Goal: Task Accomplishment & Management: Manage account settings

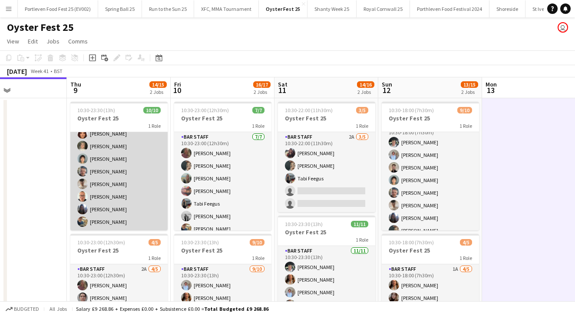
scroll to position [45, 0]
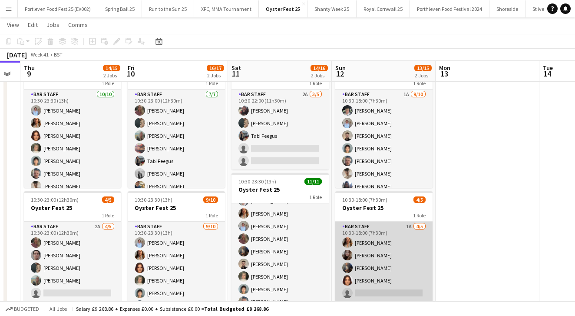
click at [403, 249] on app-card-role "Bar Staff 1A [DATE] 10:30-18:00 (7h30m) [PERSON_NAME] [PERSON_NAME] [PERSON_NAM…" at bounding box center [384, 262] width 97 height 80
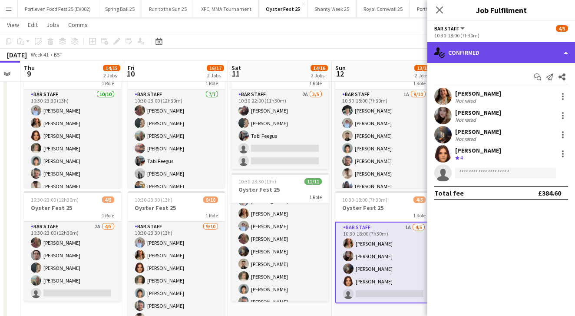
click at [481, 50] on div "single-neutral-actions-check-2 Confirmed" at bounding box center [502, 52] width 148 height 21
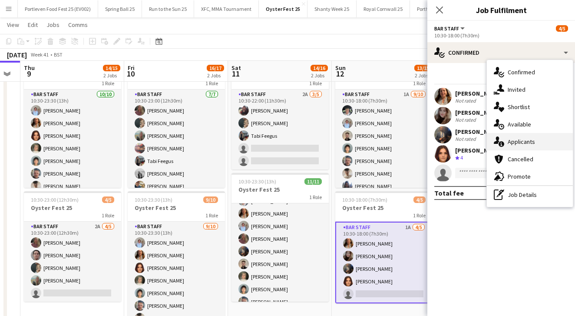
click at [523, 141] on span "Applicants" at bounding box center [521, 142] width 27 height 8
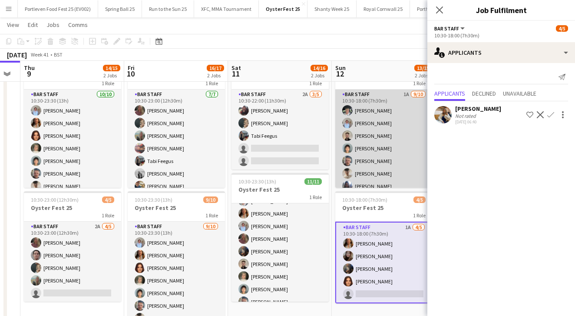
click at [403, 123] on app-card-role "Bar Staff 1A [DATE] 10:30-18:00 (7h30m) [PERSON_NAME] [PERSON_NAME] [PERSON_NAM…" at bounding box center [384, 161] width 97 height 143
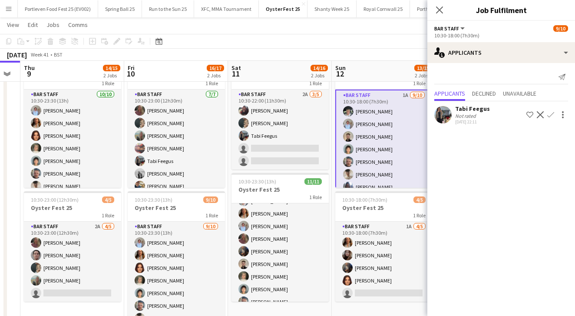
click at [551, 116] on app-icon "Confirm" at bounding box center [551, 114] width 7 height 7
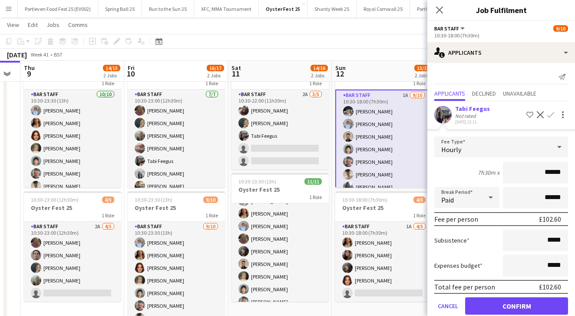
scroll to position [15, 0]
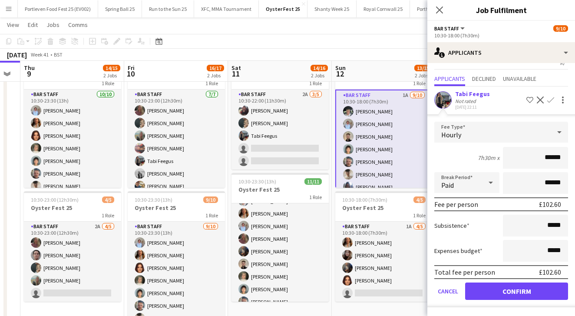
type input "******"
click at [506, 289] on button "Confirm" at bounding box center [516, 290] width 103 height 17
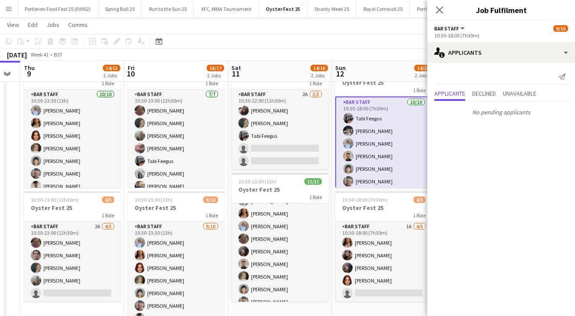
scroll to position [0, 0]
click at [388, 52] on div "[DATE] Week 41 • BST Publish 1 job Revert 1 job" at bounding box center [287, 55] width 575 height 12
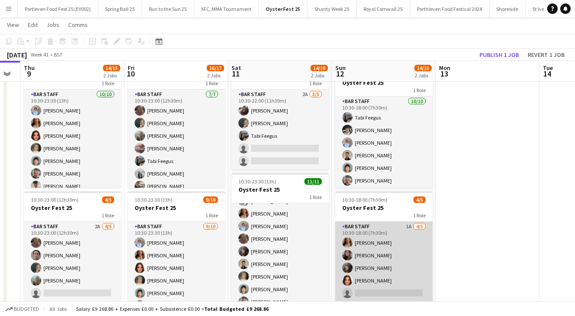
click at [405, 246] on app-card-role "Bar Staff 1A [DATE] 10:30-18:00 (7h30m) [PERSON_NAME] [PERSON_NAME] [PERSON_NAM…" at bounding box center [384, 262] width 97 height 80
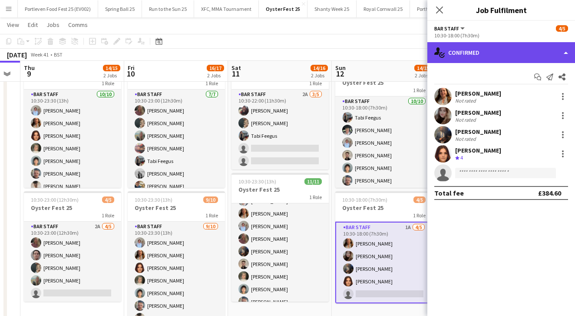
click at [482, 46] on div "single-neutral-actions-check-2 Confirmed" at bounding box center [502, 52] width 148 height 21
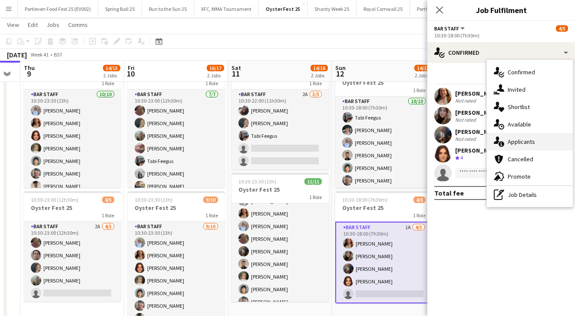
click at [535, 145] on div "single-neutral-actions-information Applicants" at bounding box center [530, 141] width 86 height 17
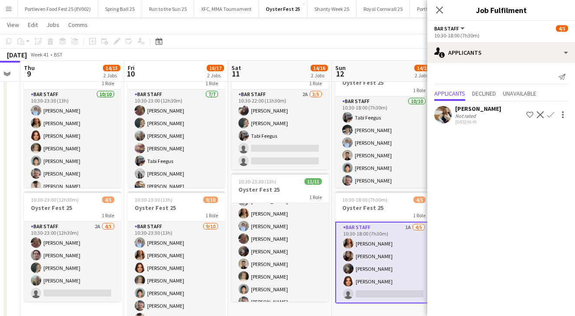
click at [550, 116] on app-icon "Confirm" at bounding box center [551, 114] width 7 height 7
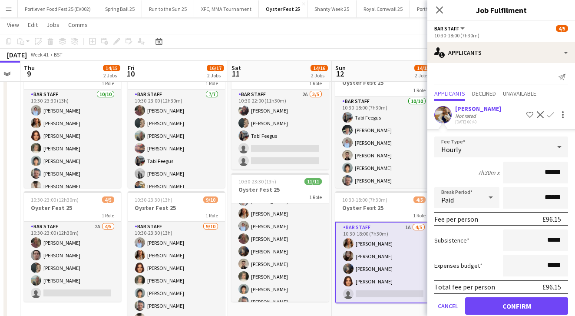
click at [488, 103] on div "[PERSON_NAME] Not rated [DATE] 06:40 Shortlist crew Decline Confirm Fee Type Ho…" at bounding box center [502, 212] width 148 height 223
click at [483, 108] on div "[PERSON_NAME]" at bounding box center [478, 109] width 46 height 8
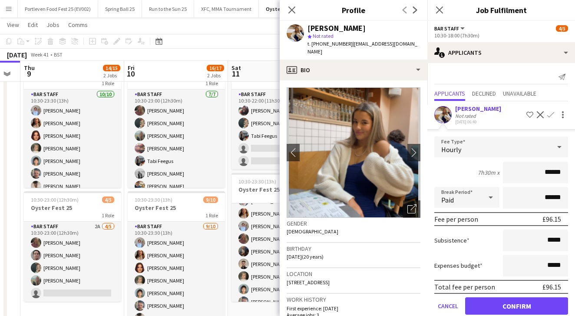
click at [483, 108] on div "[PERSON_NAME]" at bounding box center [478, 109] width 46 height 8
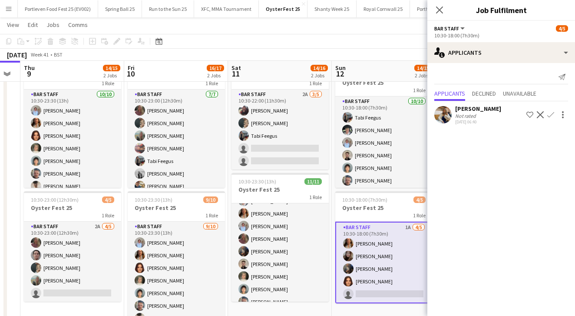
click at [552, 116] on app-icon "Confirm" at bounding box center [551, 114] width 7 height 7
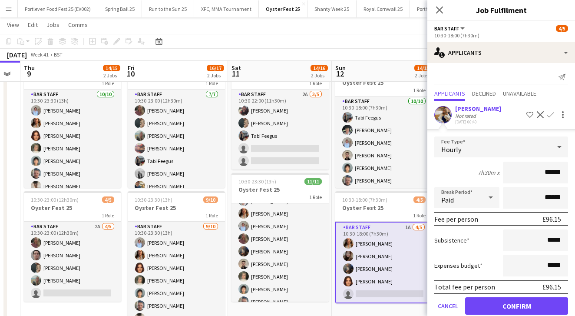
click at [499, 300] on button "Confirm" at bounding box center [516, 305] width 103 height 17
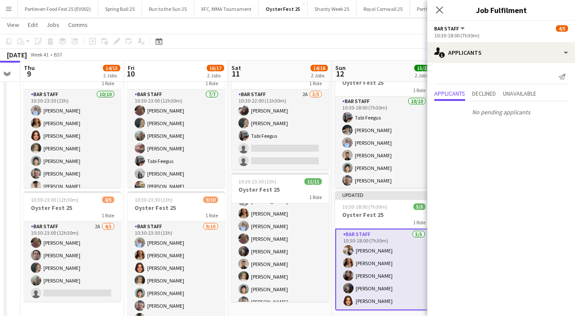
click at [395, 53] on div "[DATE] Week 41 • BST Publish 1 job Revert 1 job" at bounding box center [287, 55] width 575 height 12
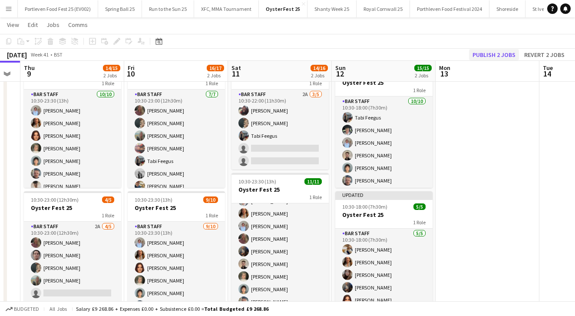
click at [502, 53] on button "Publish 2 jobs" at bounding box center [494, 54] width 50 height 11
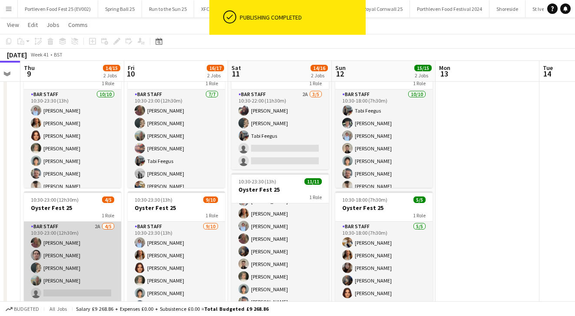
click at [87, 255] on app-card-role "Bar Staff 2A [DATE] 10:30-23:00 (12h30m) [PERSON_NAME] [PERSON_NAME] [PERSON_NA…" at bounding box center [72, 262] width 97 height 80
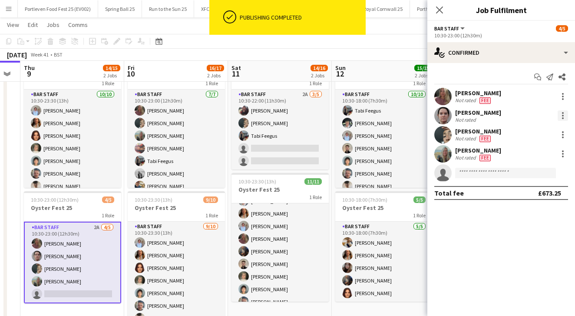
click at [562, 116] on div at bounding box center [563, 116] width 2 height 2
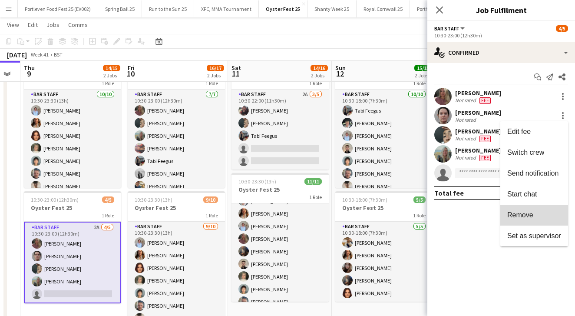
click at [526, 212] on span "Remove" at bounding box center [521, 214] width 26 height 7
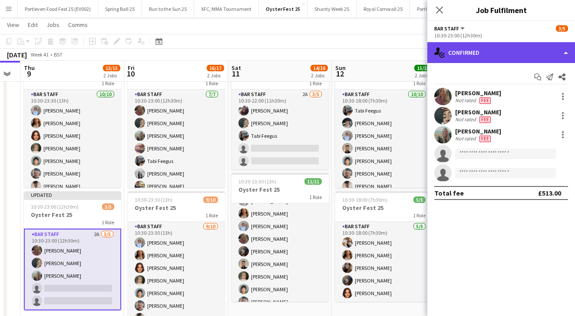
click at [477, 62] on div "single-neutral-actions-check-2 Confirmed" at bounding box center [502, 52] width 148 height 21
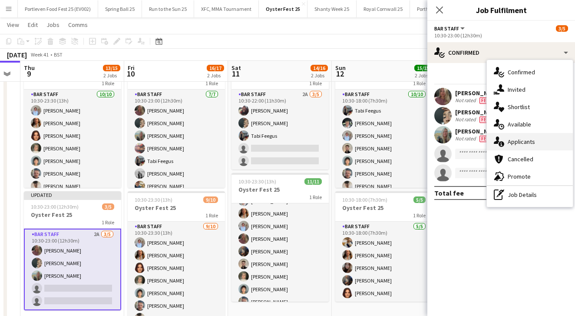
click at [521, 143] on span "Applicants" at bounding box center [521, 142] width 27 height 8
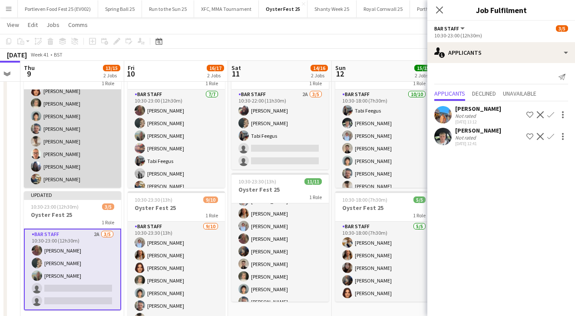
scroll to position [45, 0]
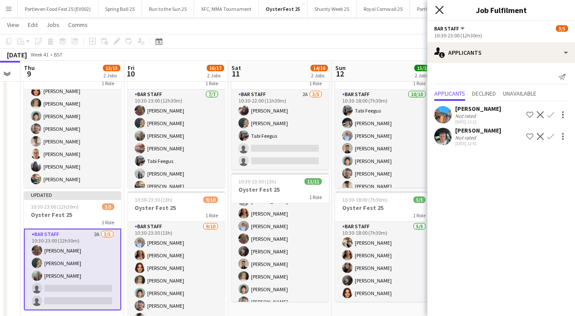
click at [441, 10] on icon at bounding box center [439, 10] width 8 height 8
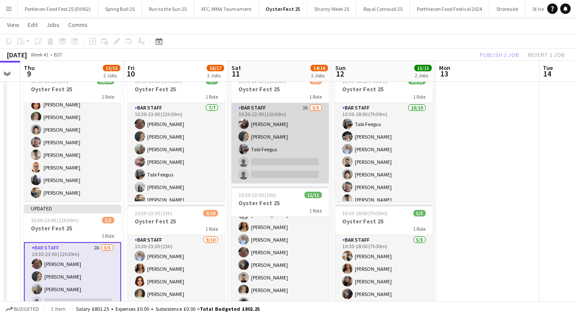
click at [299, 136] on app-card-role "Bar Staff 2A [DATE] 10:30-22:00 (11h30m) [PERSON_NAME] [PERSON_NAME] [PERSON_NA…" at bounding box center [280, 143] width 97 height 80
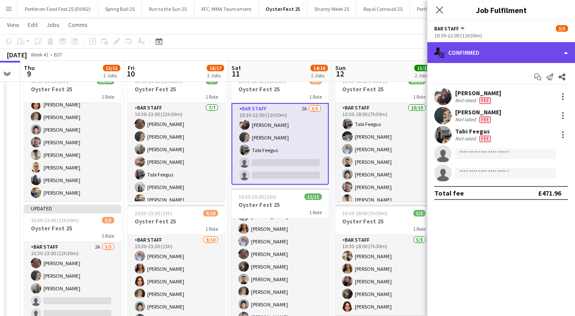
click at [495, 51] on div "single-neutral-actions-check-2 Confirmed" at bounding box center [502, 52] width 148 height 21
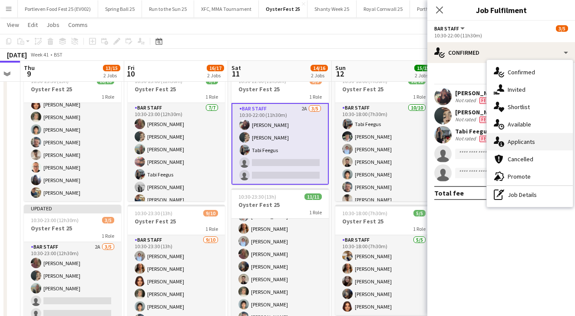
click at [524, 139] on span "Applicants" at bounding box center [521, 142] width 27 height 8
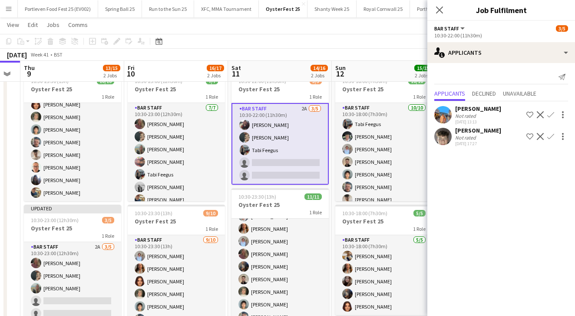
click at [347, 40] on app-toolbar "Copy Paste Paste Command V Paste with crew Command Shift V Paste linked Job [GE…" at bounding box center [287, 41] width 575 height 15
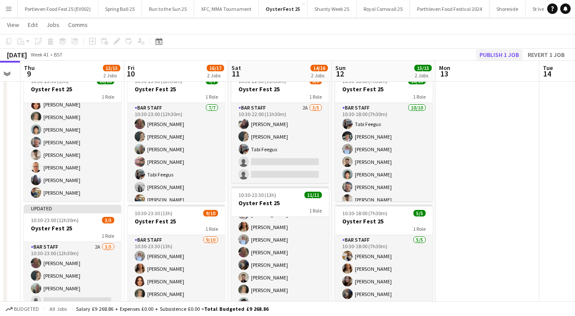
click at [494, 56] on button "Publish 1 job" at bounding box center [499, 54] width 47 height 11
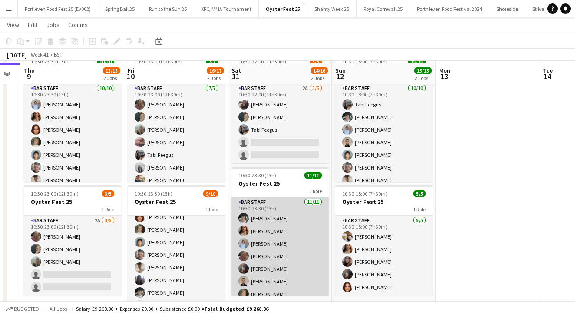
scroll to position [45, 0]
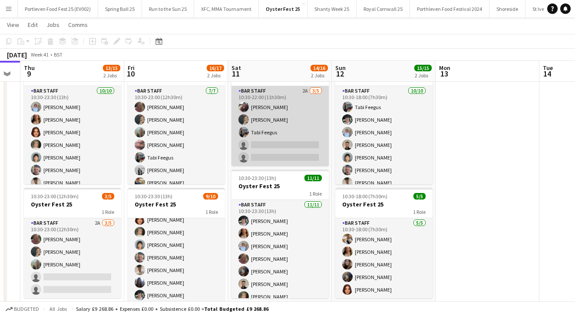
click at [288, 130] on app-card-role "Bar Staff 2A [DATE] 10:30-22:00 (11h30m) [PERSON_NAME] [PERSON_NAME] [PERSON_NA…" at bounding box center [280, 126] width 97 height 80
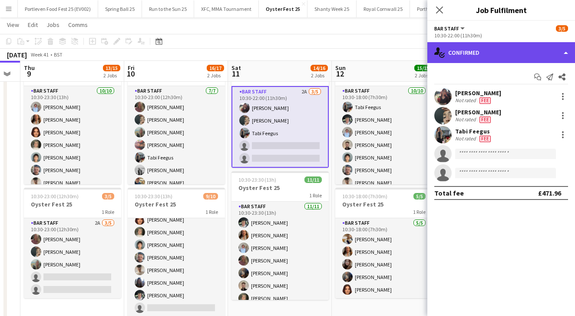
click at [482, 48] on div "single-neutral-actions-check-2 Confirmed" at bounding box center [502, 52] width 148 height 21
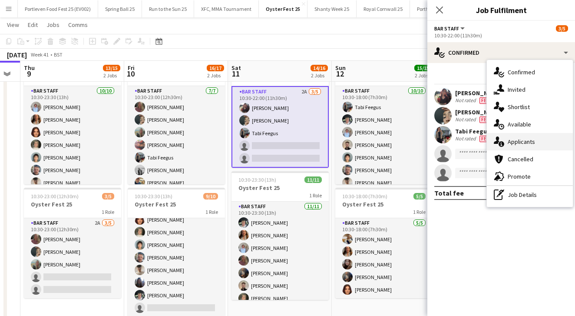
click at [518, 145] on span "Applicants" at bounding box center [521, 142] width 27 height 8
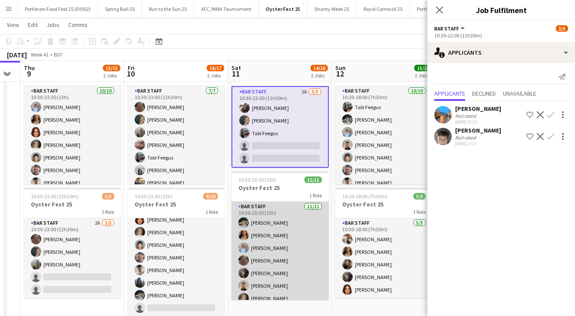
click at [293, 238] on app-card-role "Bar Staff [DATE] 10:30-23:30 (13h) [PERSON_NAME] [PERSON_NAME] [PERSON_NAME] [P…" at bounding box center [280, 280] width 97 height 156
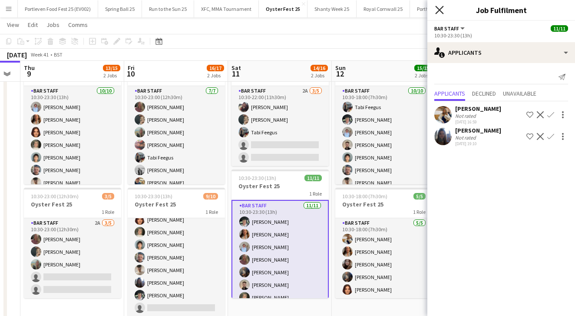
click at [440, 12] on icon "Close pop-in" at bounding box center [439, 10] width 8 height 8
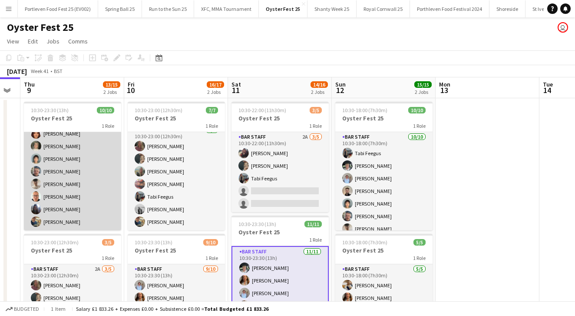
scroll to position [45, 0]
